Goal: Task Accomplishment & Management: Use online tool/utility

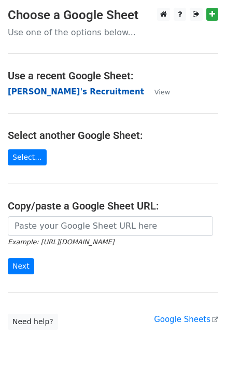
click at [52, 92] on strong "[PERSON_NAME]'s Recruitment" at bounding box center [76, 91] width 136 height 9
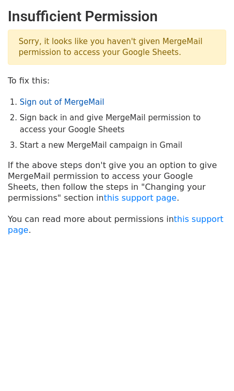
click at [52, 104] on link "Sign out of MergeMail" at bounding box center [62, 102] width 85 height 9
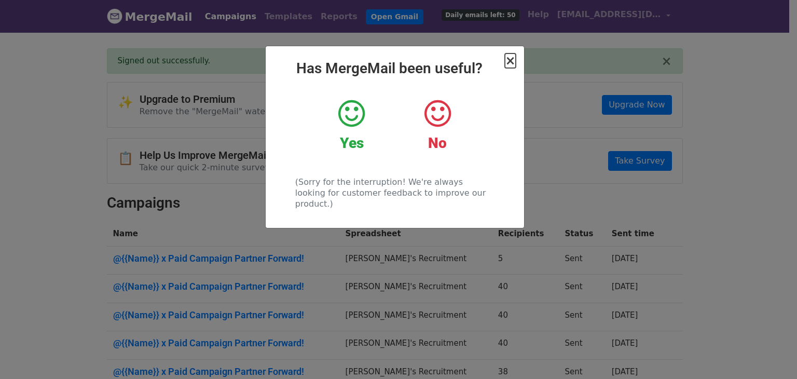
click at [506, 63] on span "×" at bounding box center [510, 60] width 10 height 15
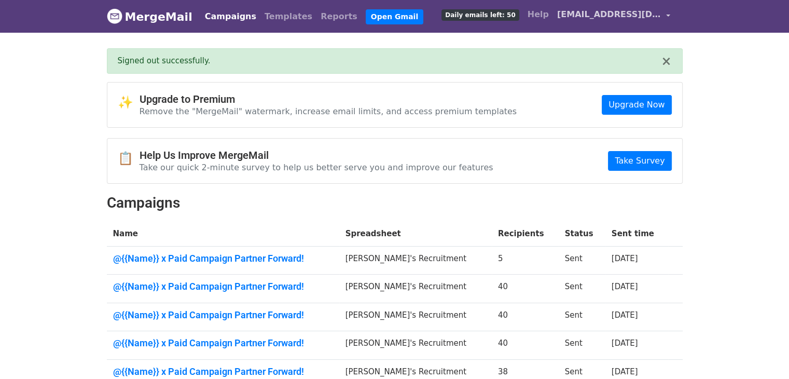
click at [662, 12] on link "nanda.pratiwi@partnerforward.com" at bounding box center [613, 16] width 121 height 24
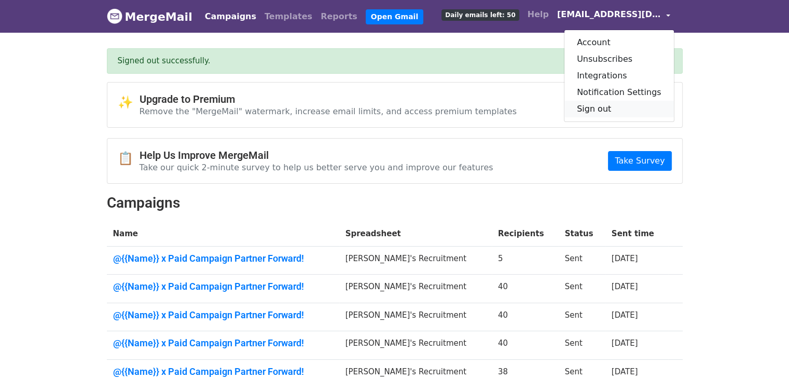
click at [610, 107] on link "Sign out" at bounding box center [618, 109] width 109 height 17
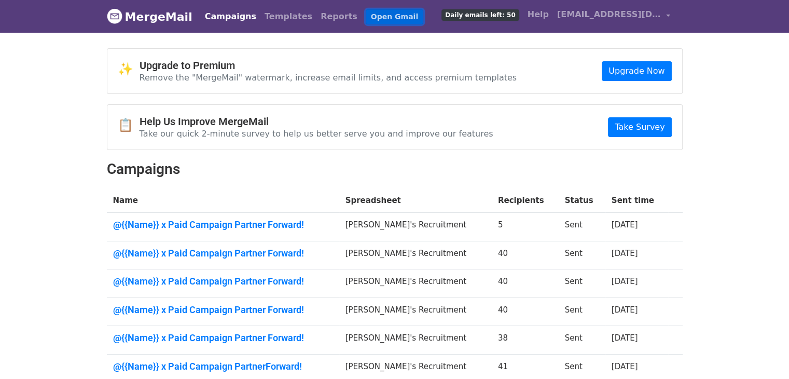
click at [366, 20] on link "Open Gmail" at bounding box center [395, 16] width 58 height 15
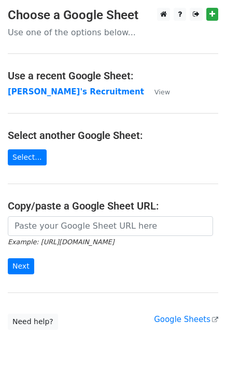
drag, startPoint x: 180, startPoint y: 170, endPoint x: 174, endPoint y: 164, distance: 8.5
click at [180, 169] on main "Choose a Google Sheet Use one of the options below... Use a recent Google Sheet…" at bounding box center [113, 169] width 226 height 322
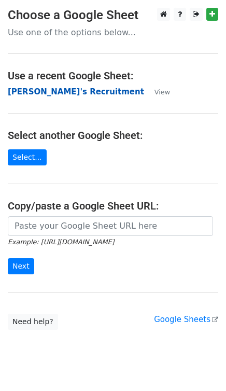
click at [50, 92] on strong "Nanda's Recruitment" at bounding box center [76, 91] width 136 height 9
click at [72, 91] on strong "[PERSON_NAME]'s Recruitment" at bounding box center [76, 91] width 136 height 9
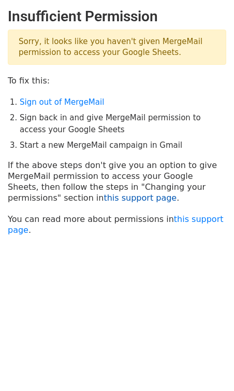
click at [104, 200] on link "this support page" at bounding box center [140, 198] width 73 height 10
